Goal: Information Seeking & Learning: Learn about a topic

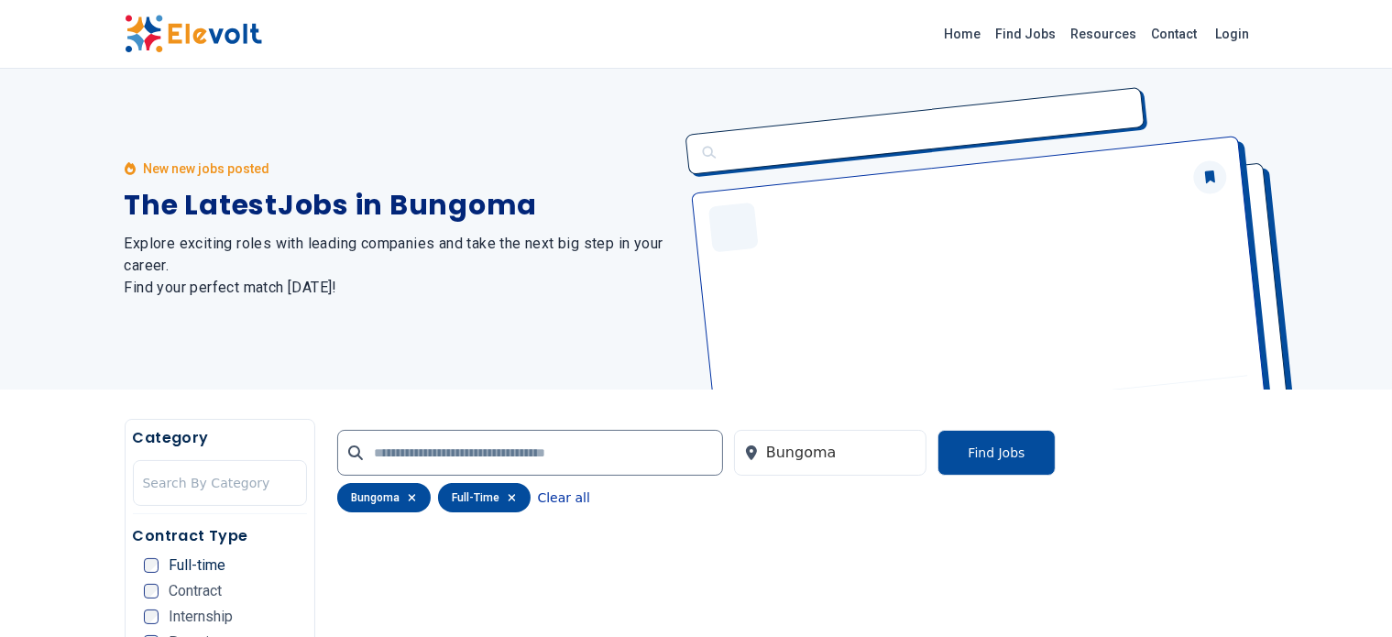
click at [538, 497] on button "Clear all" at bounding box center [564, 497] width 52 height 29
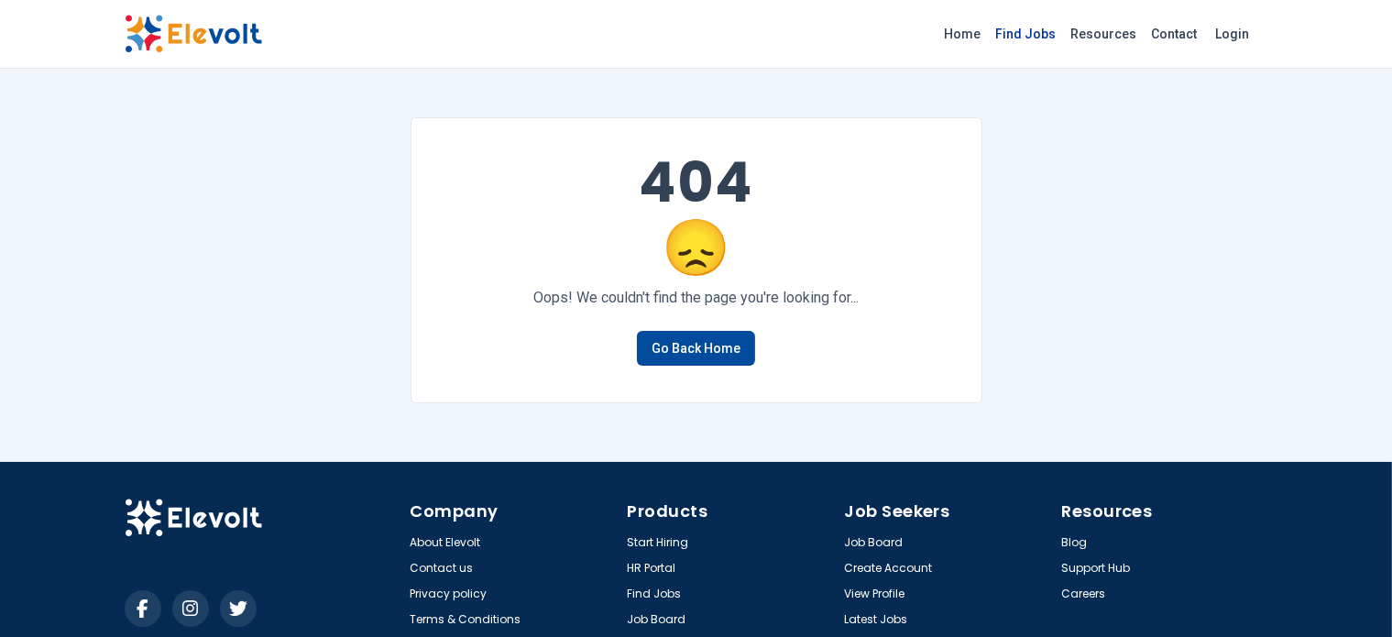
click at [1064, 36] on link "Find Jobs" at bounding box center [1026, 33] width 75 height 29
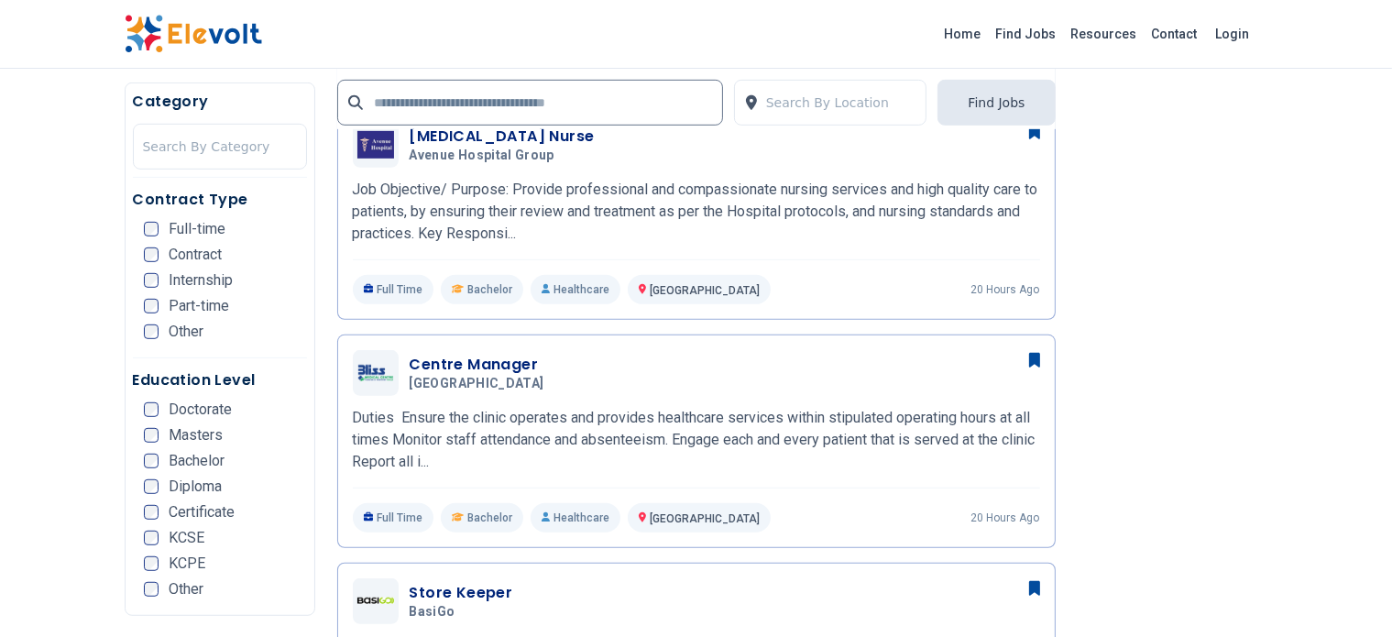
scroll to position [979, 0]
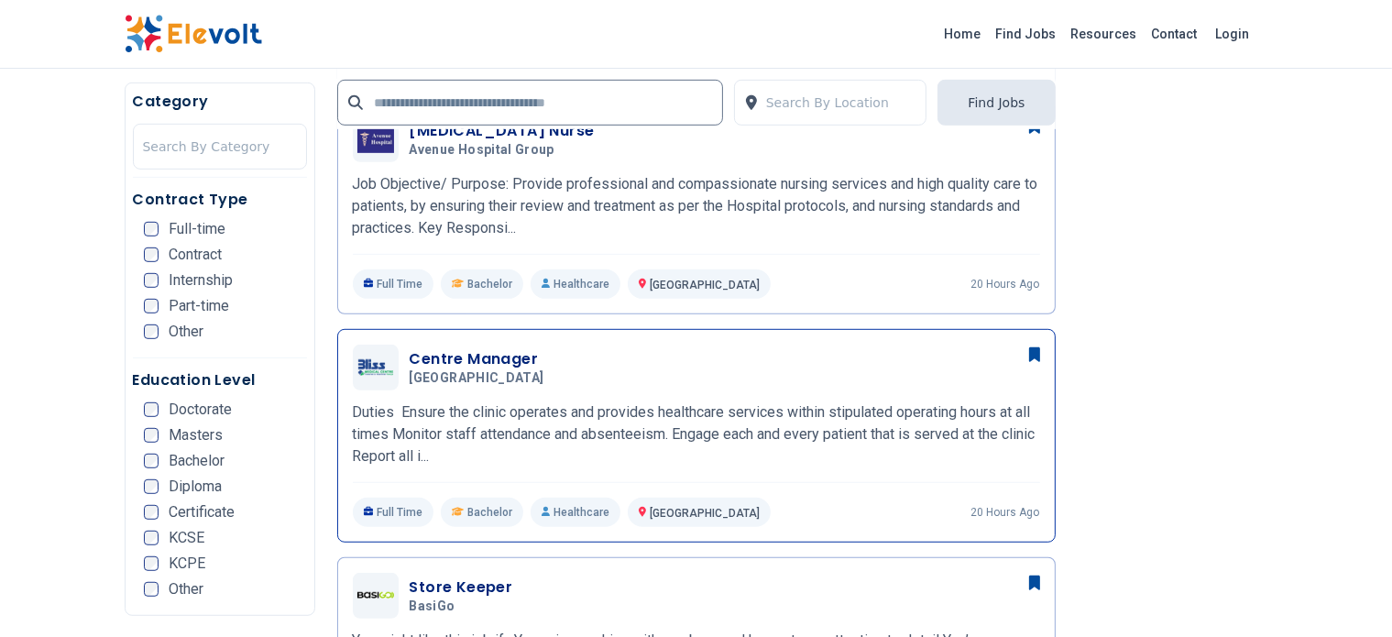
click at [424, 348] on h3 "Centre Manager" at bounding box center [481, 359] width 142 height 22
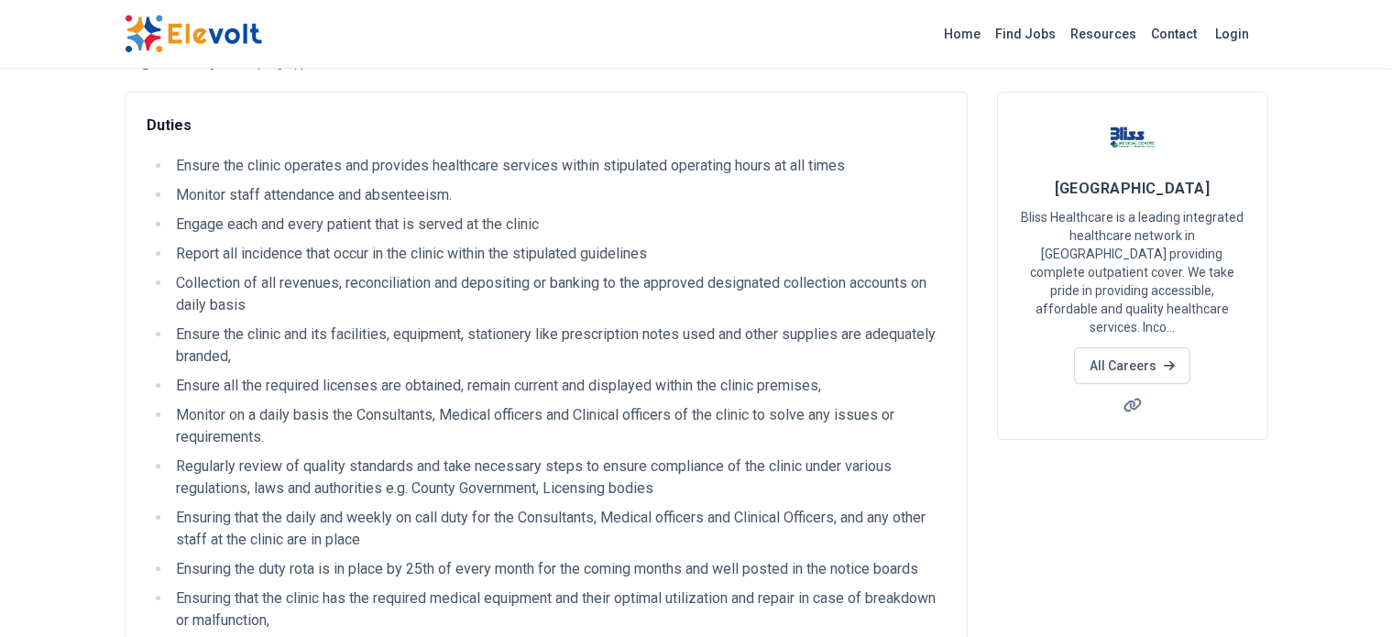
scroll to position [86, 0]
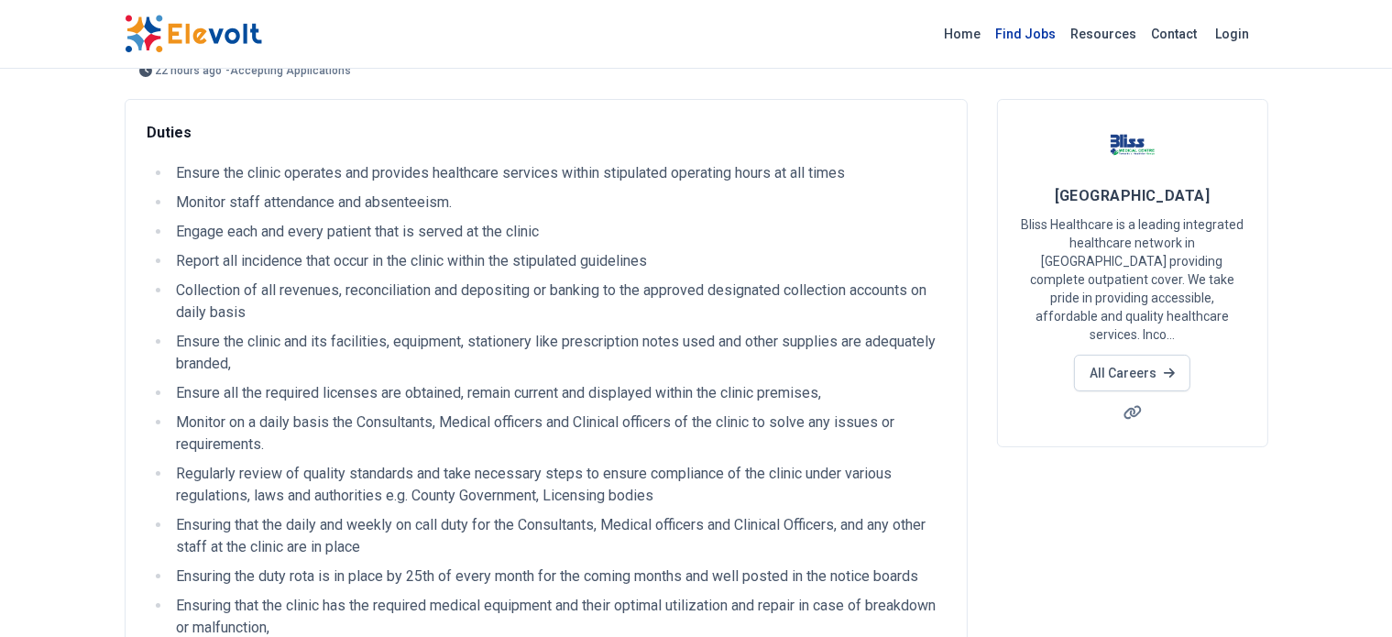
click at [1064, 27] on link "Find Jobs" at bounding box center [1026, 33] width 75 height 29
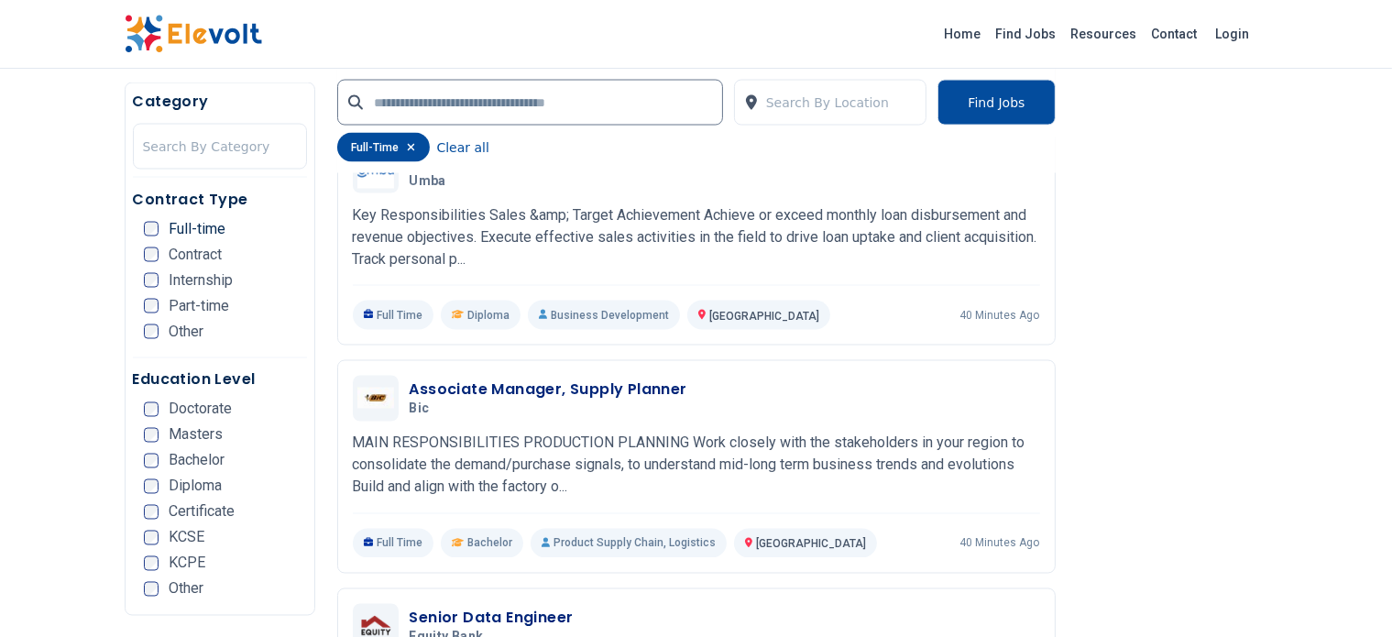
scroll to position [3148, 0]
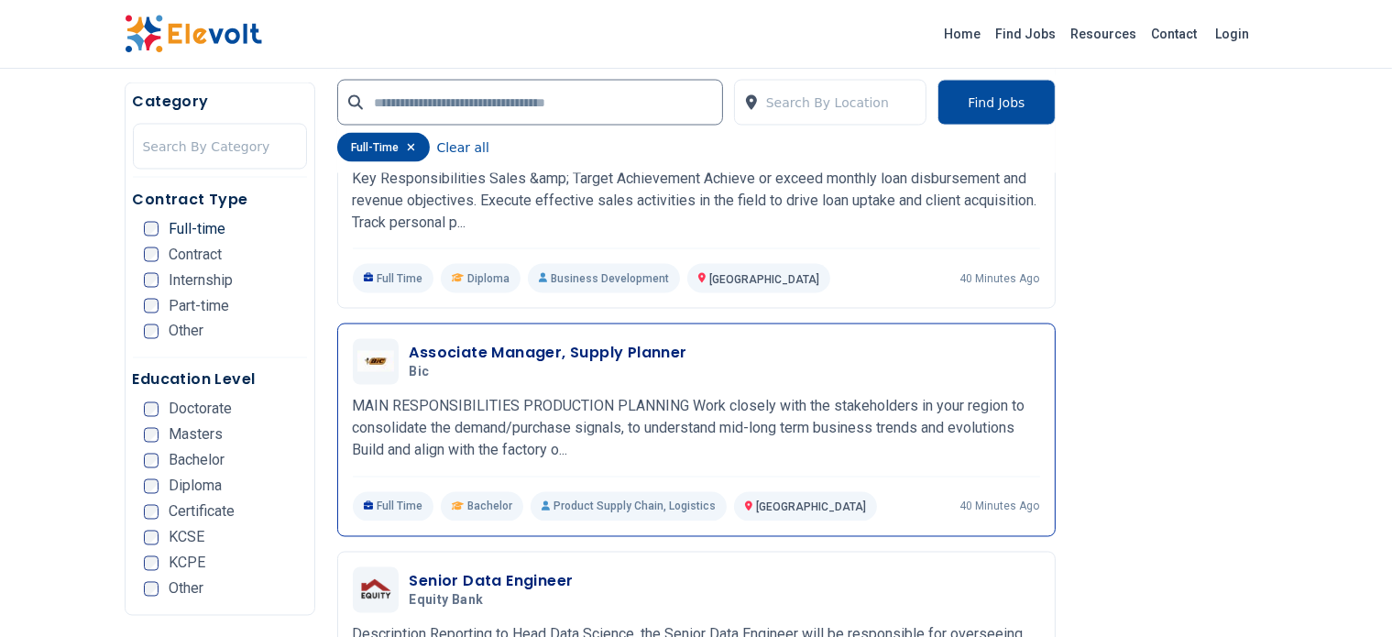
click at [580, 396] on p "MAIN RESPONSIBILITIES PRODUCTION PLANNING Work closely with the stakeholders in…" at bounding box center [696, 429] width 687 height 66
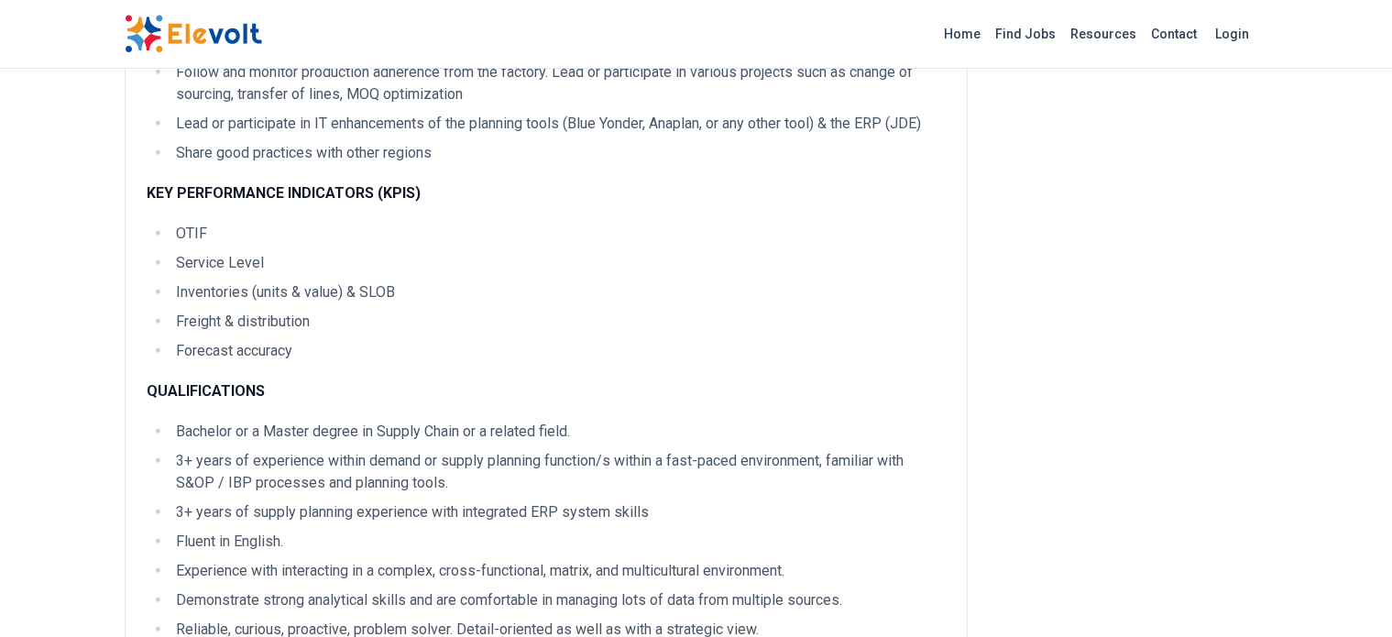
scroll to position [916, 0]
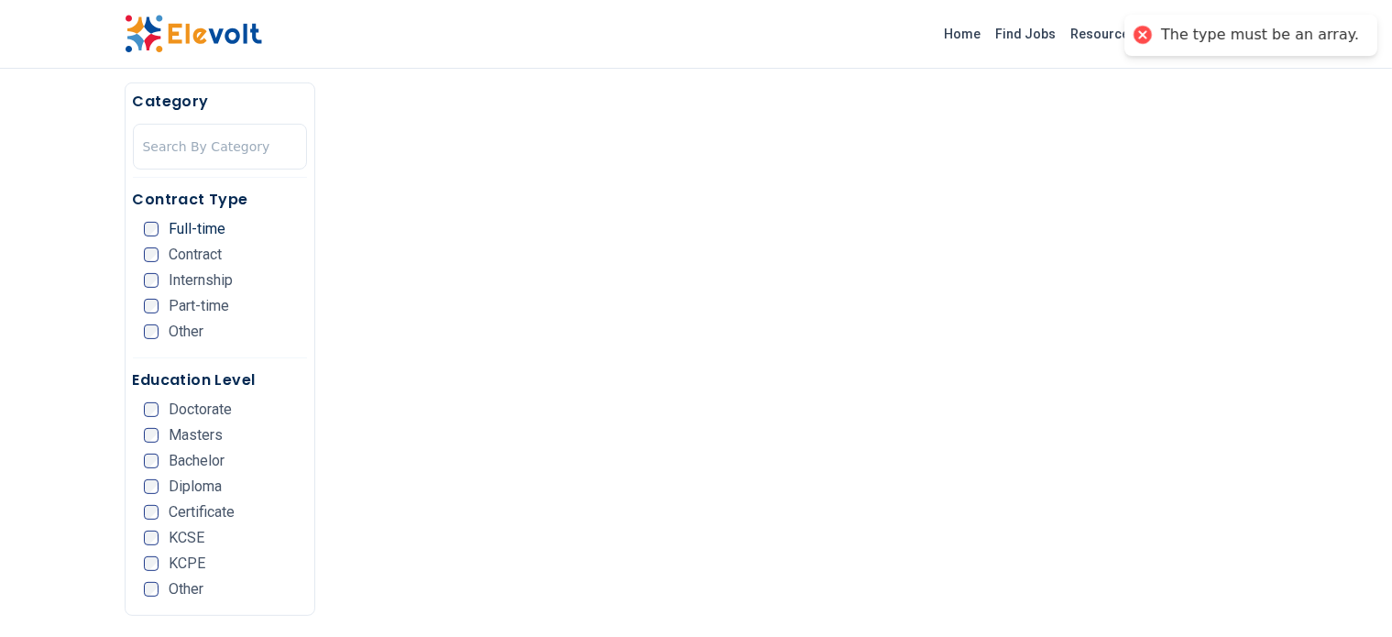
scroll to position [476, 0]
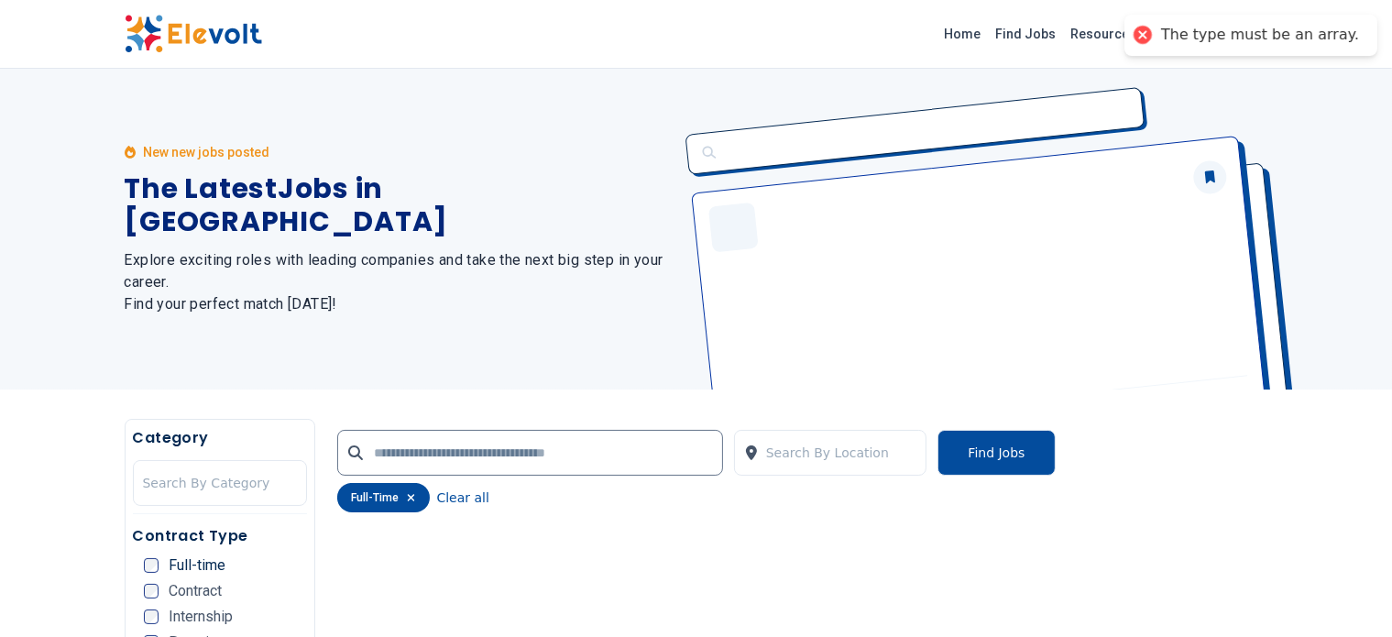
click at [616, 75] on div "New new jobs posted The Latest Jobs in [GEOGRAPHIC_DATA] Explore exciting roles…" at bounding box center [400, 229] width 550 height 321
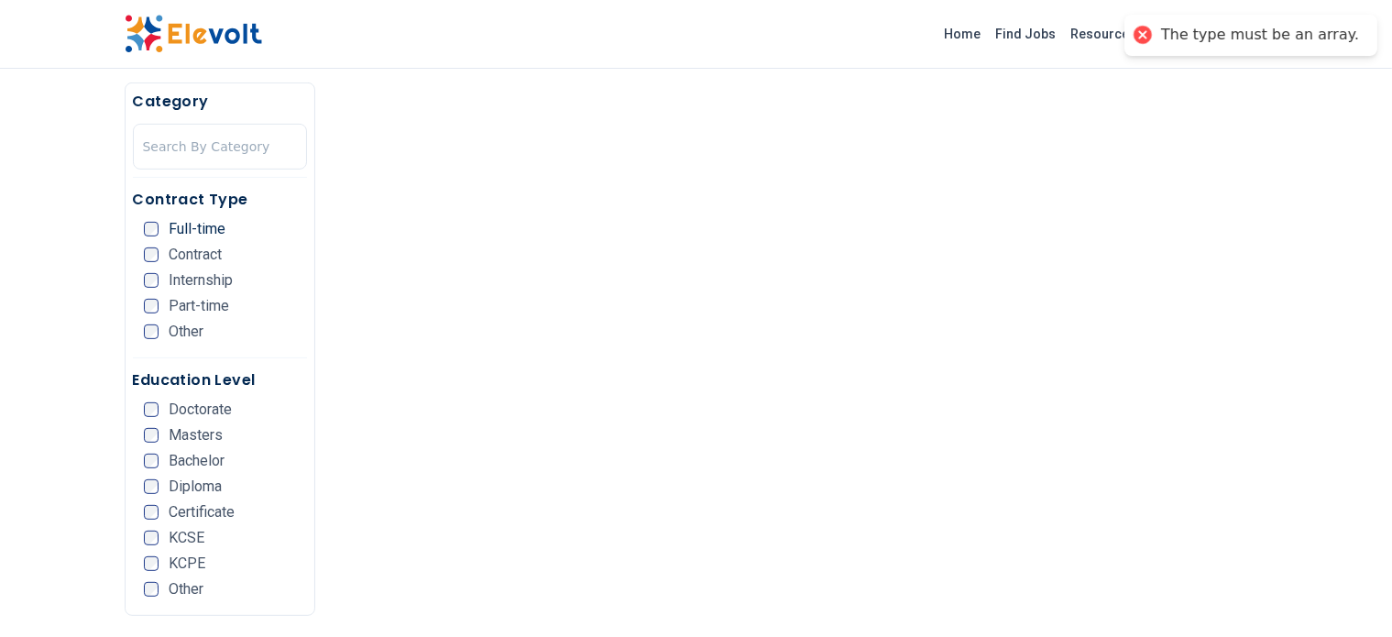
scroll to position [696, 0]
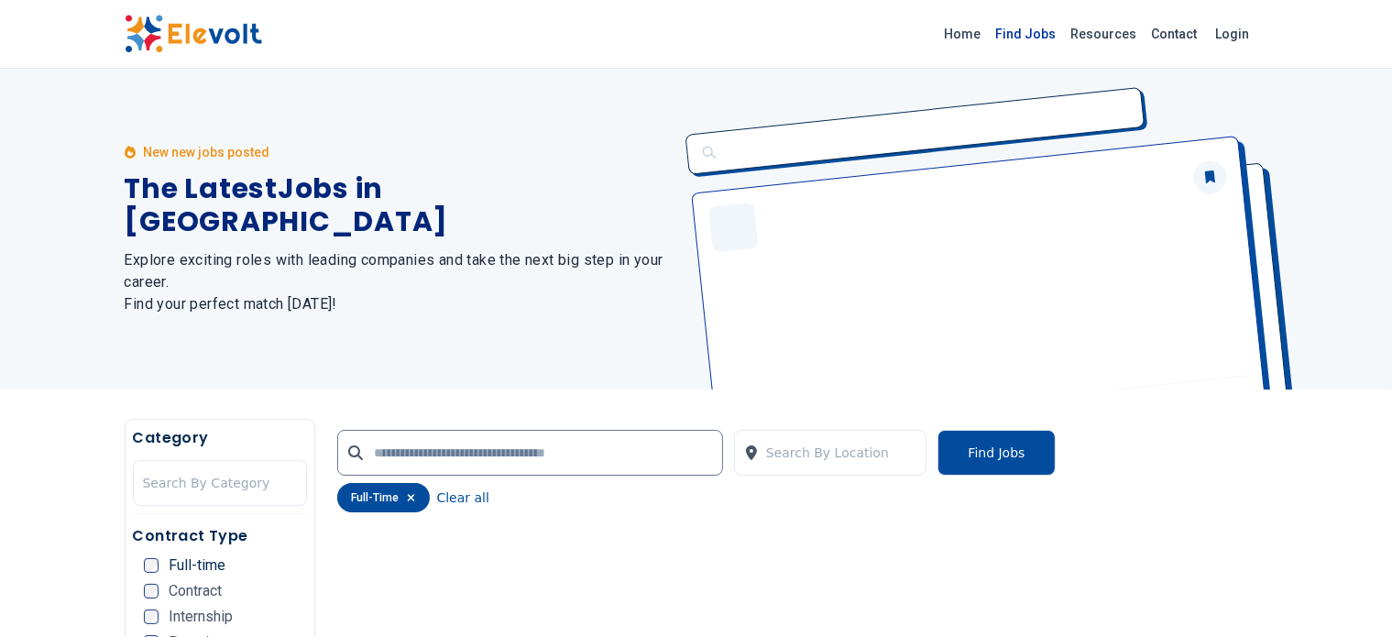
click at [1064, 34] on link "Find Jobs" at bounding box center [1026, 33] width 75 height 29
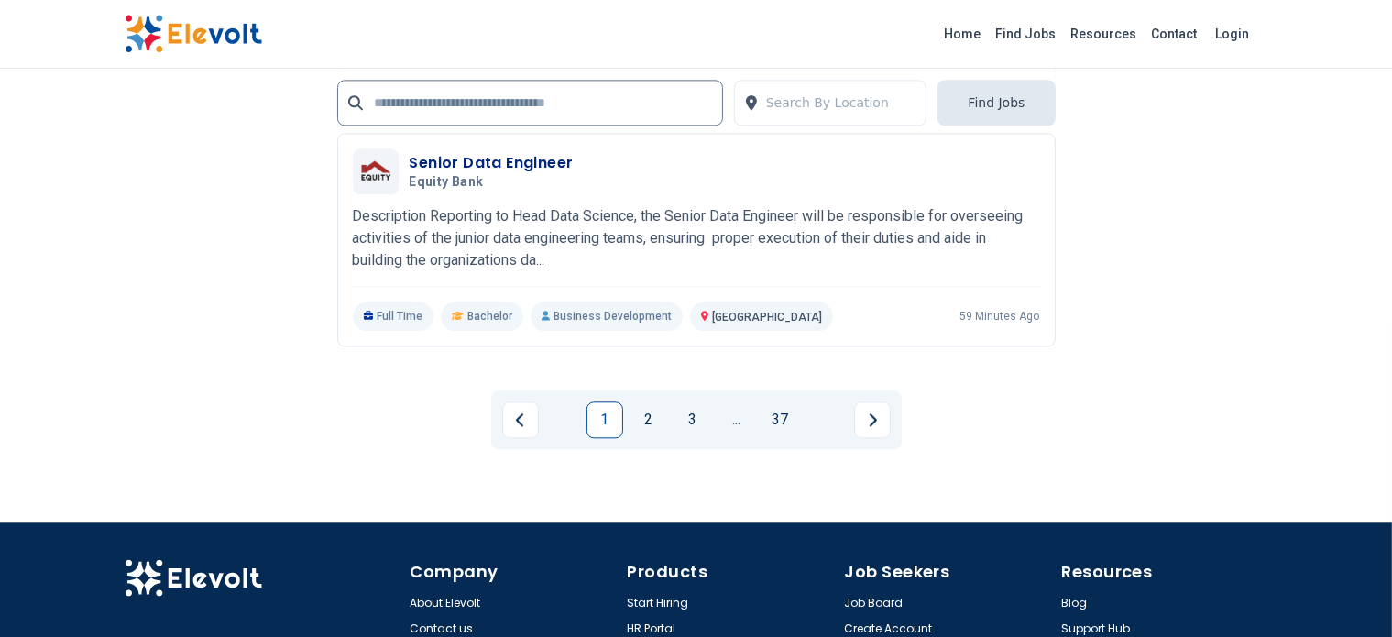
scroll to position [4343, 0]
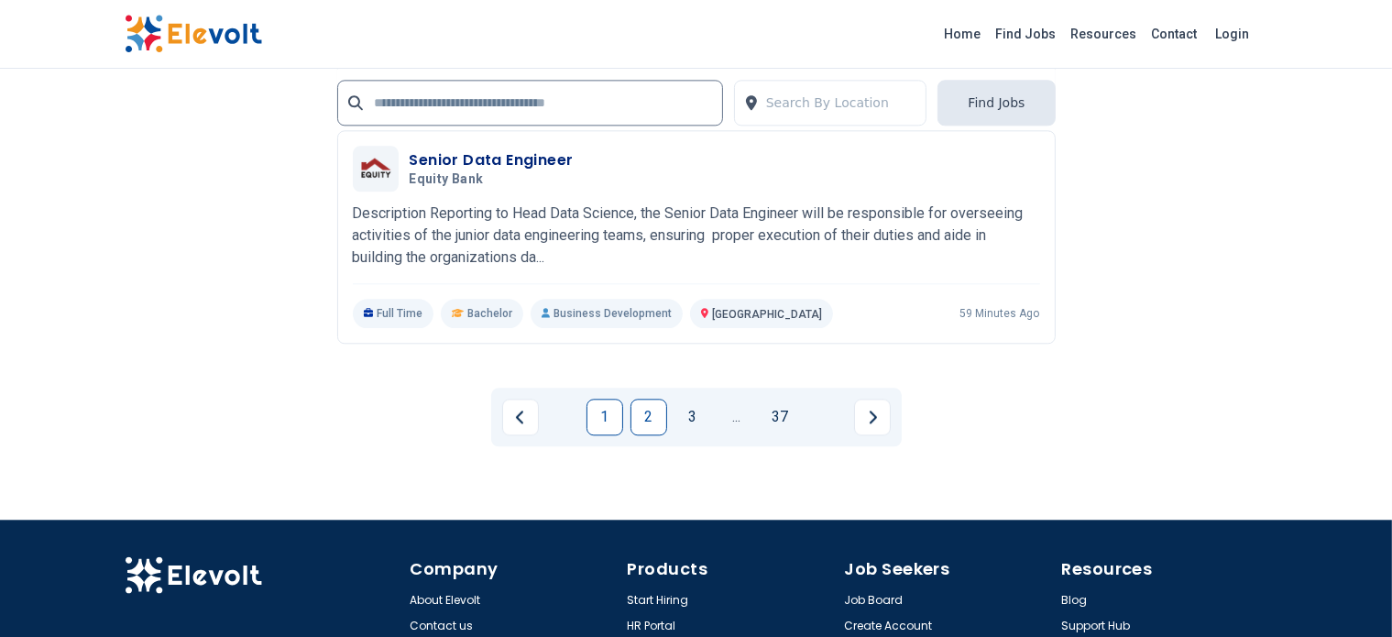
click at [634, 399] on link "2" at bounding box center [648, 417] width 37 height 37
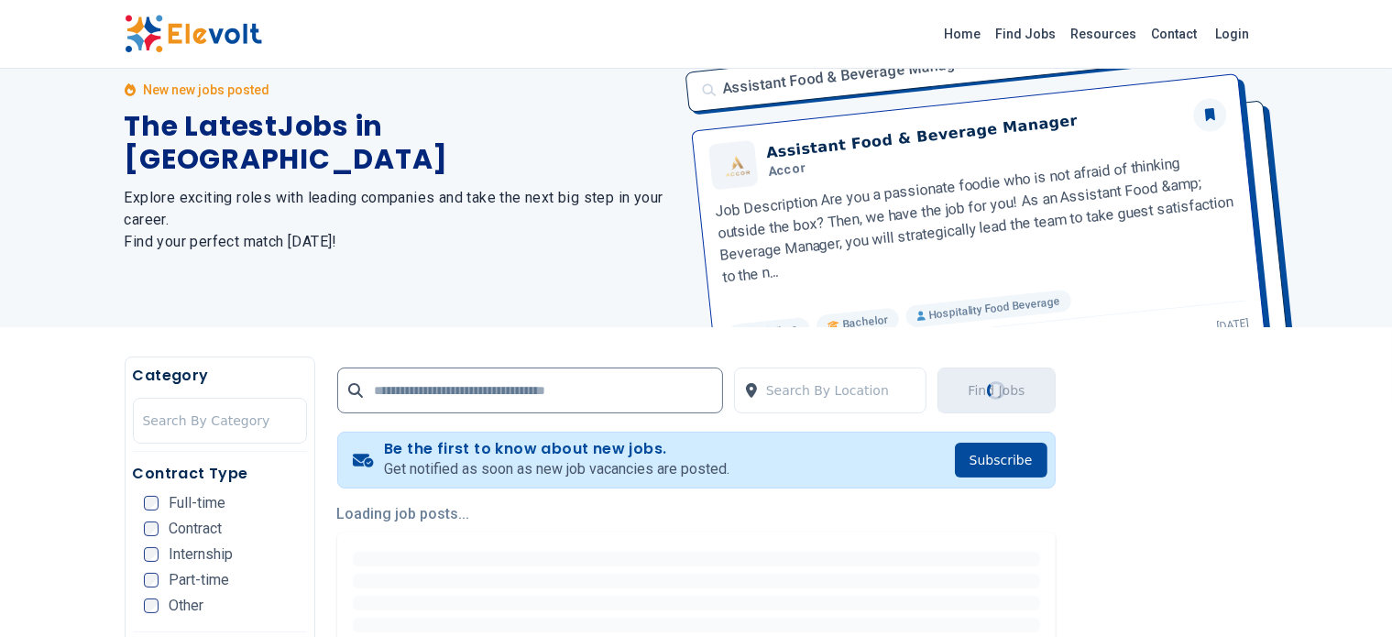
scroll to position [0, 0]
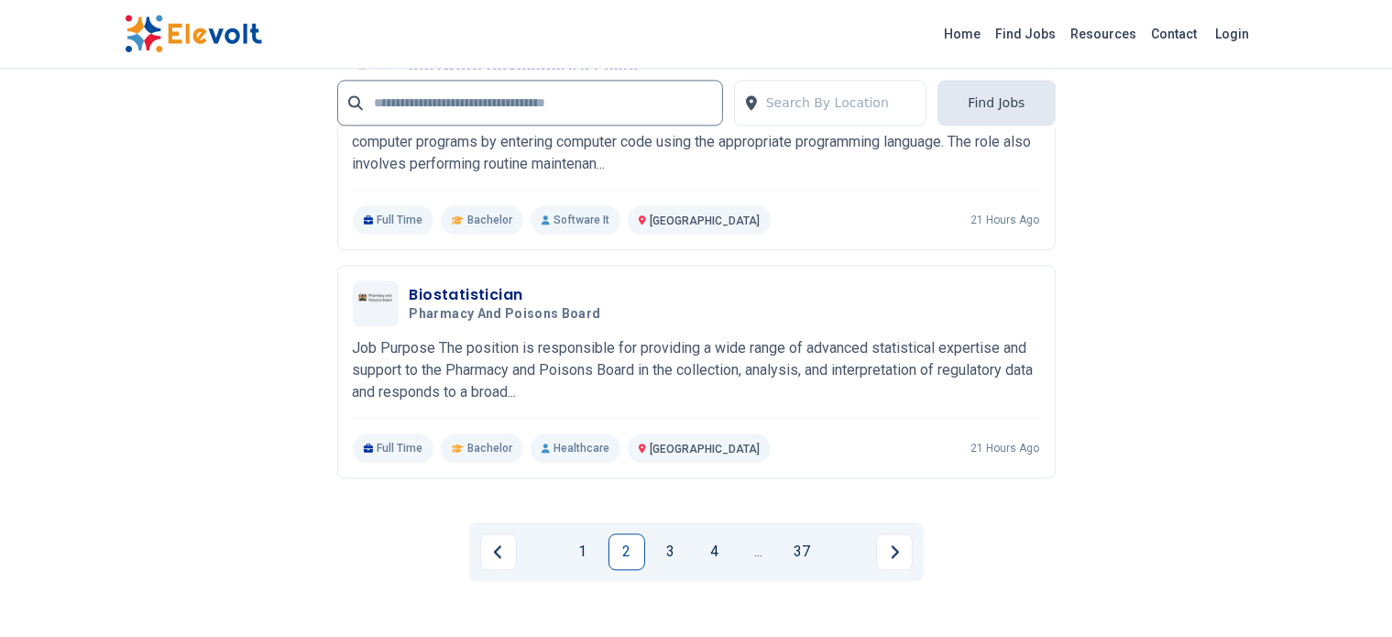
scroll to position [4178, 0]
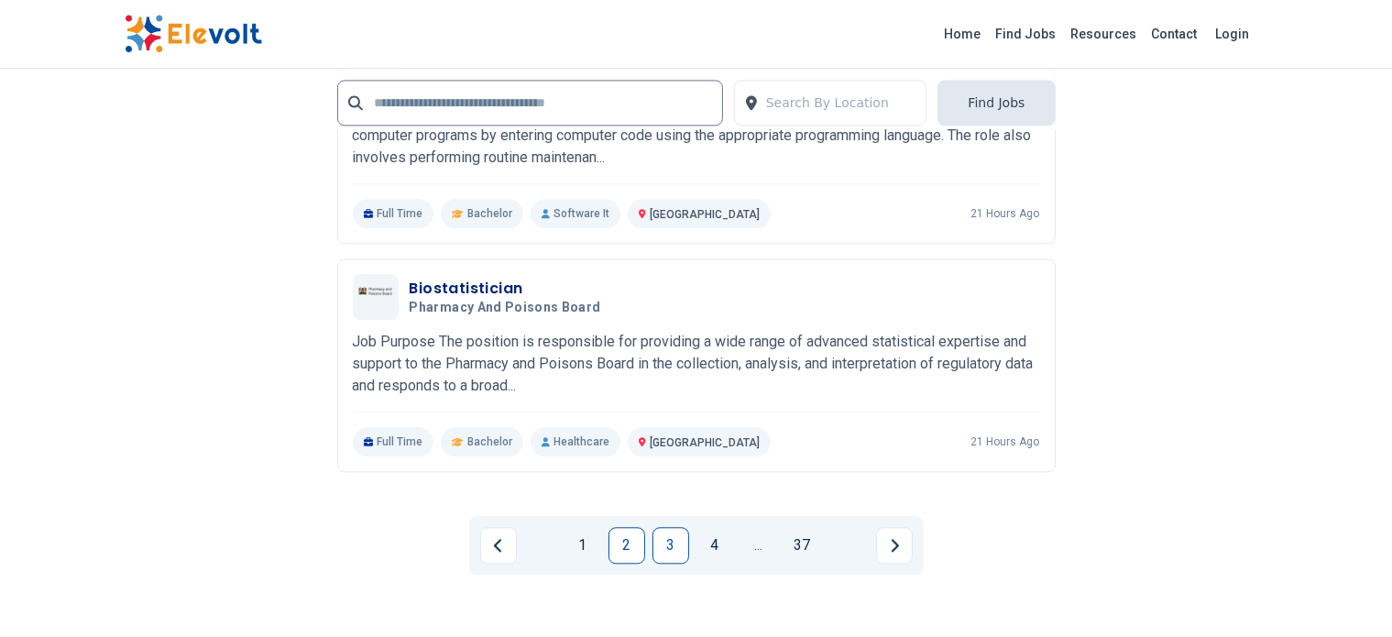
click at [662, 527] on link "3" at bounding box center [670, 545] width 37 height 37
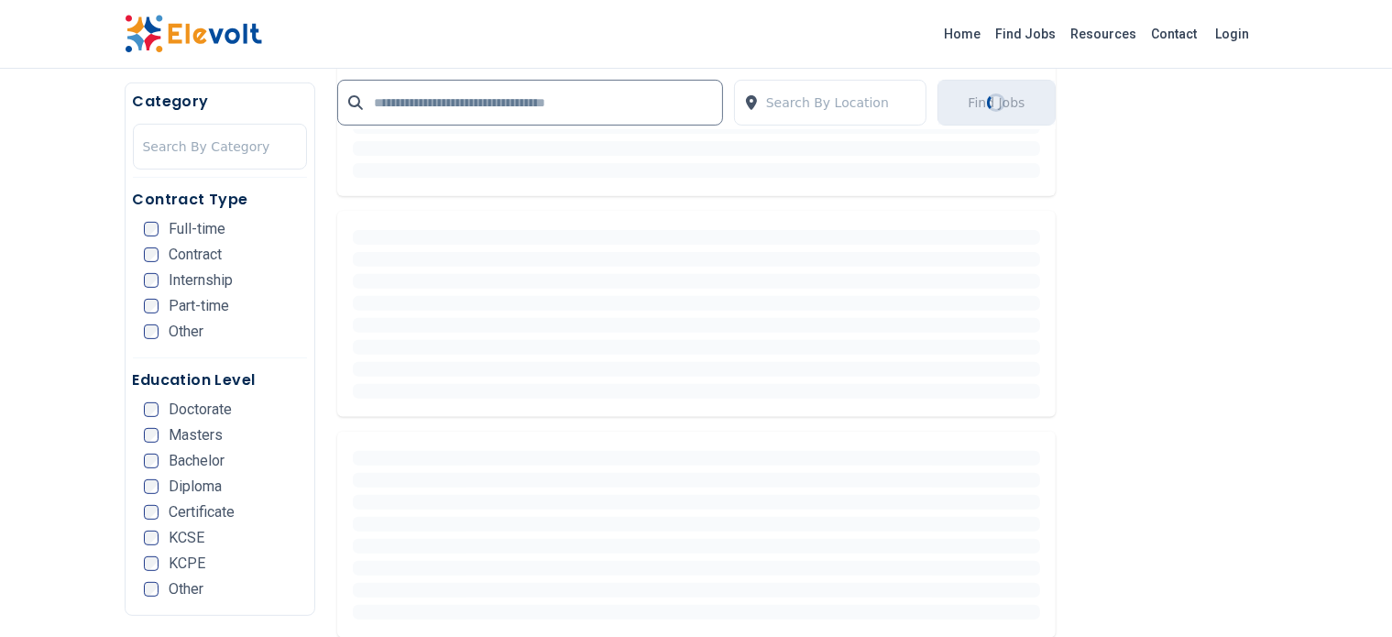
scroll to position [0, 0]
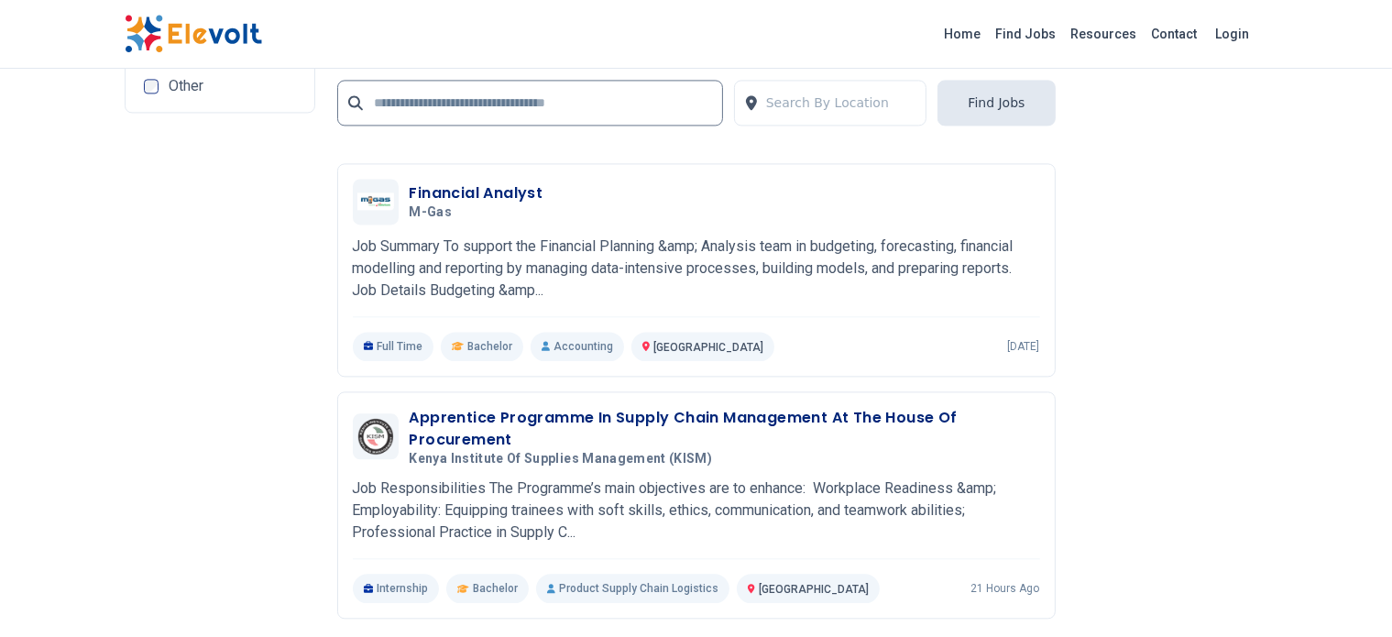
scroll to position [3963, 0]
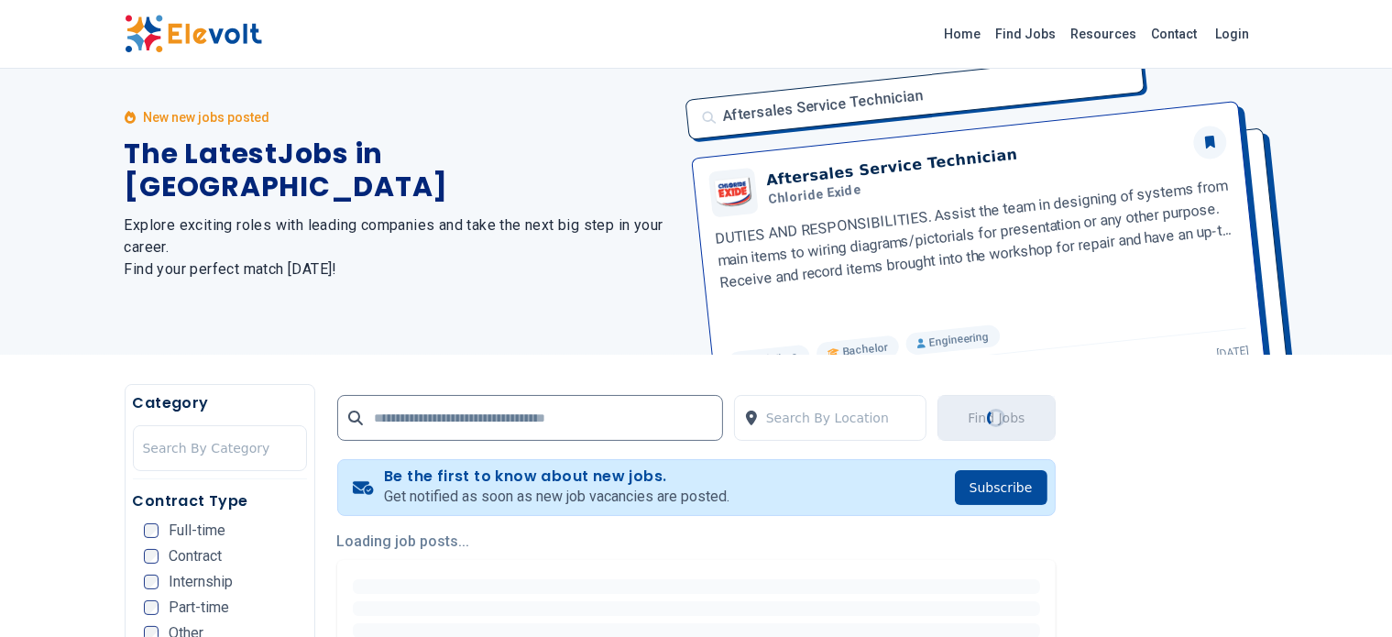
scroll to position [0, 0]
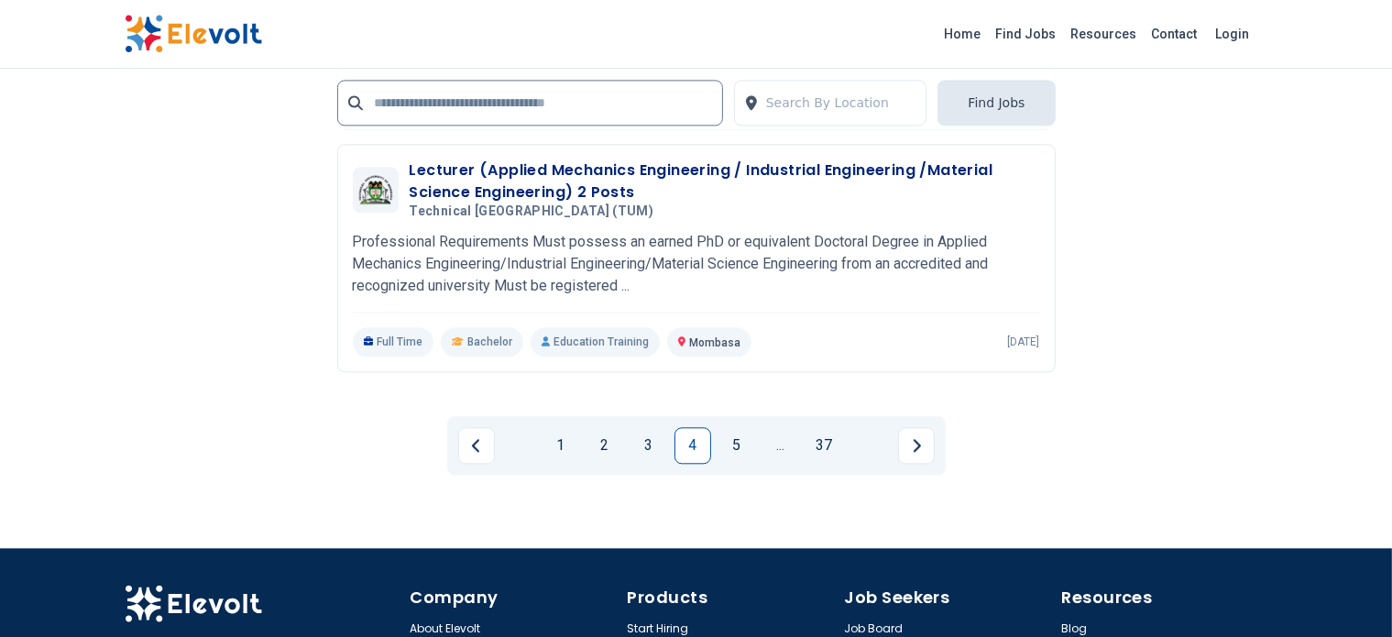
scroll to position [4251, 0]
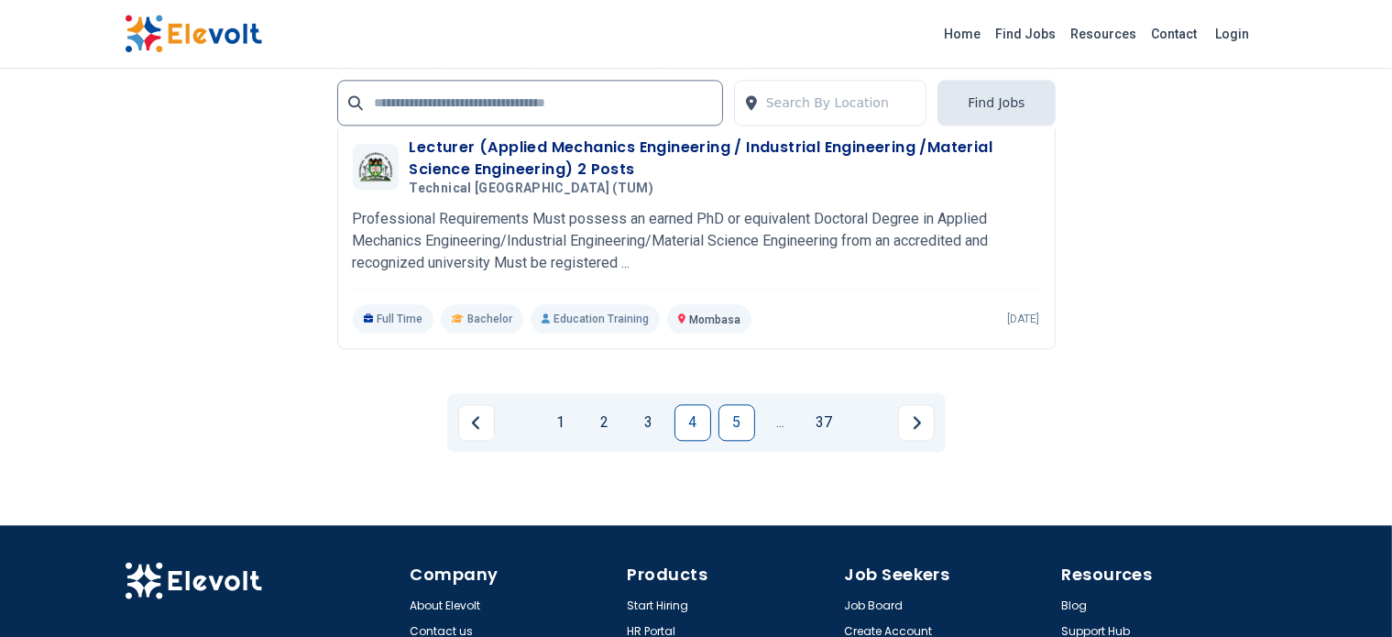
click at [740, 404] on link "5" at bounding box center [736, 422] width 37 height 37
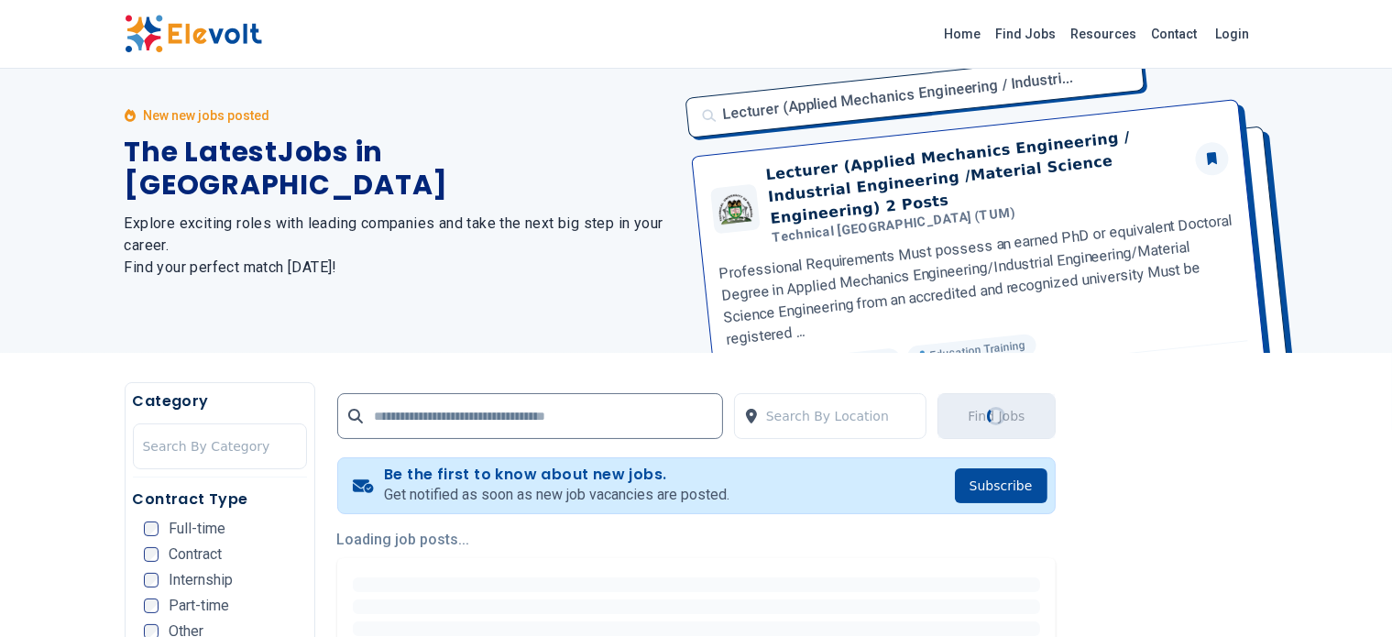
scroll to position [147, 0]
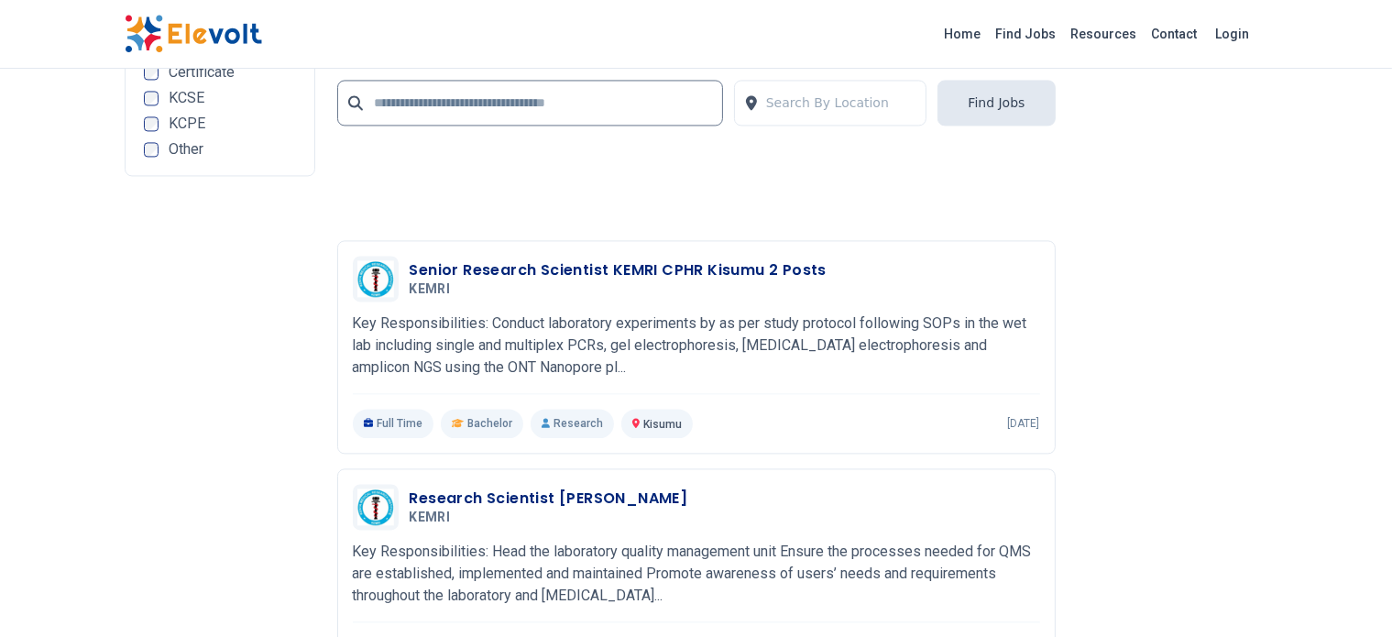
scroll to position [3848, 0]
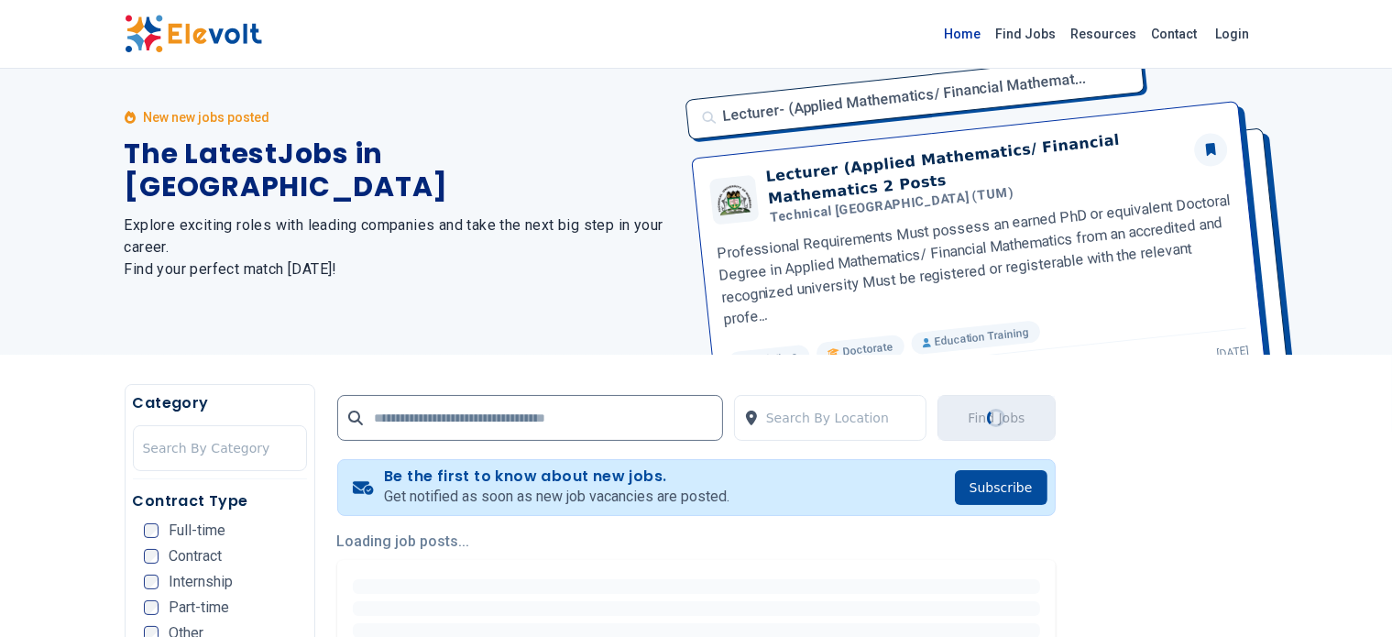
scroll to position [0, 0]
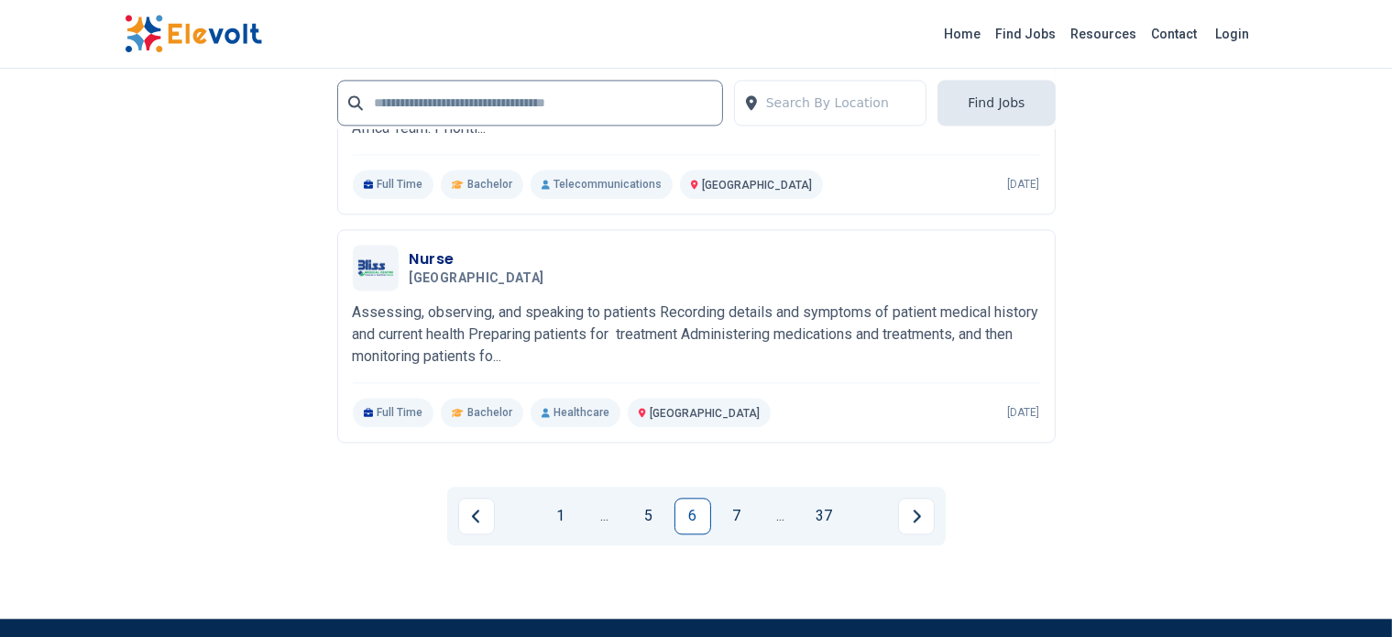
scroll to position [3958, 0]
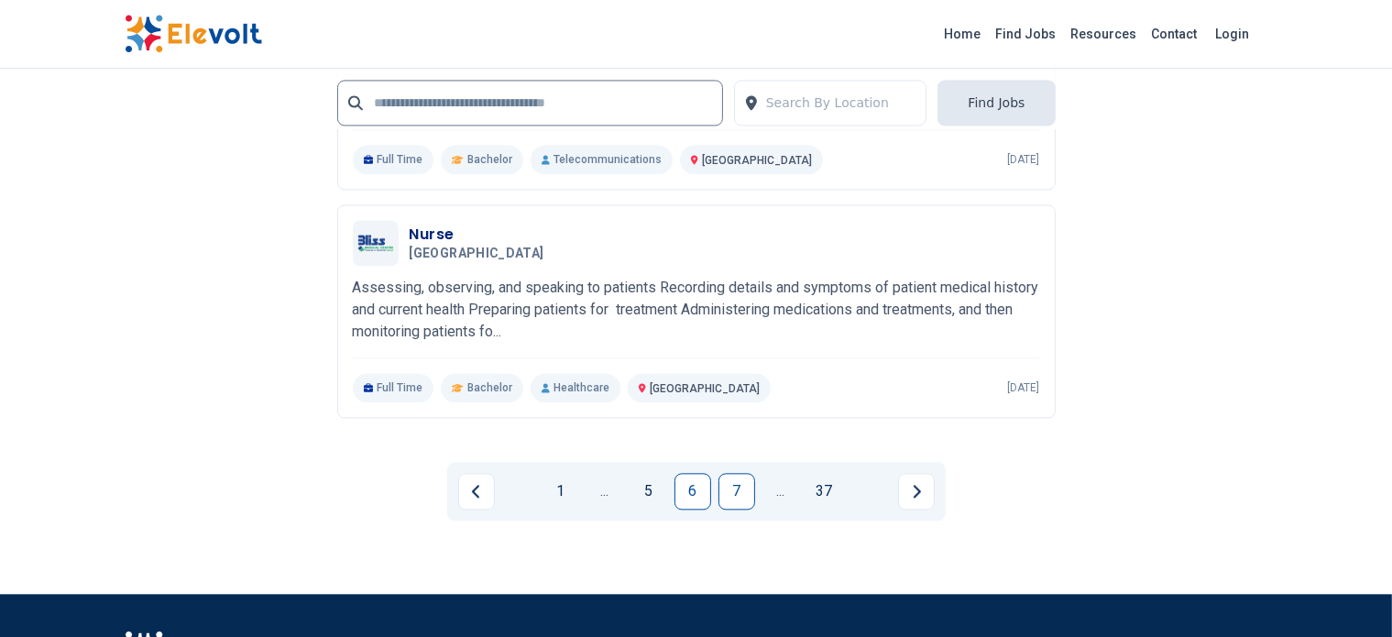
click at [730, 473] on link "7" at bounding box center [736, 491] width 37 height 37
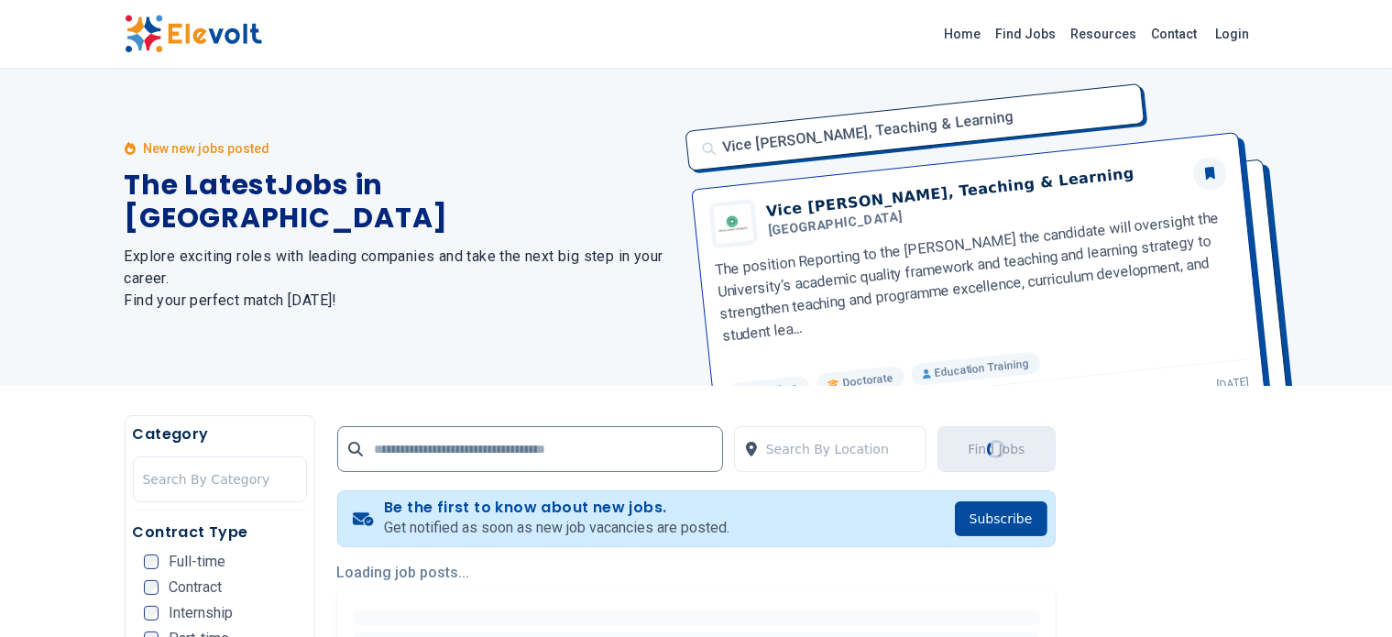
scroll to position [0, 0]
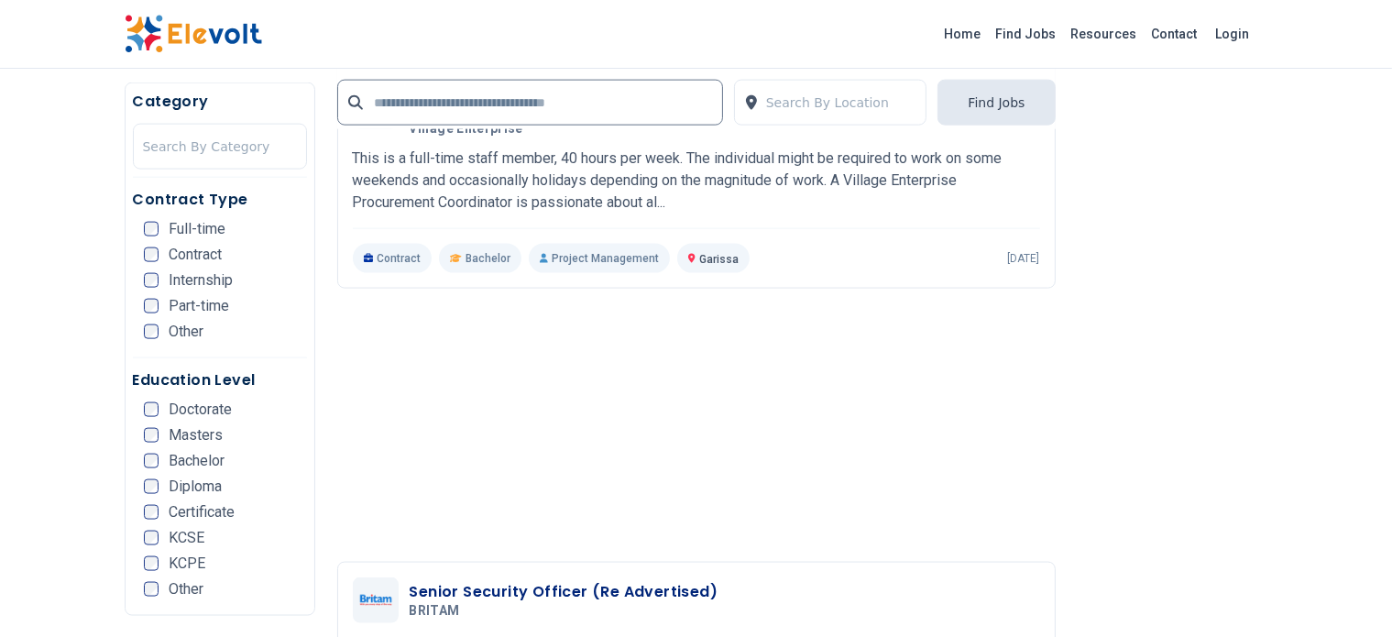
scroll to position [2712, 0]
